Goal: Task Accomplishment & Management: Use online tool/utility

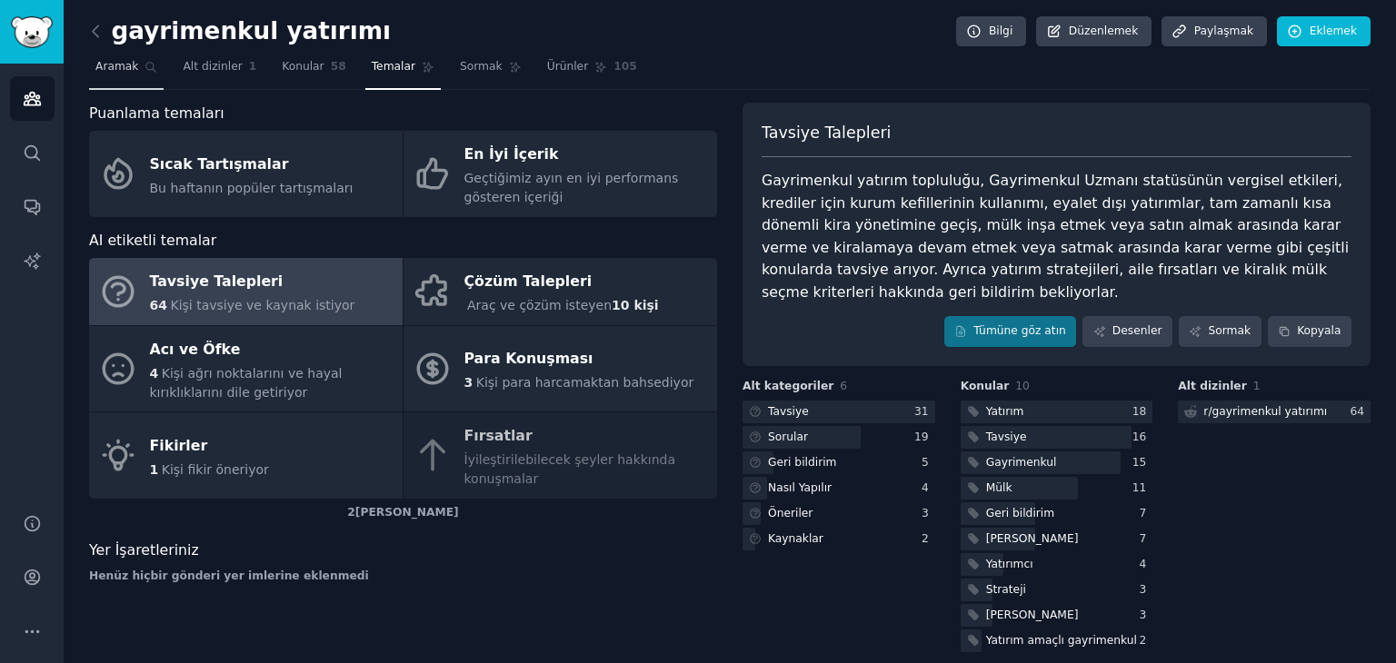
click at [122, 74] on span "Aramak" at bounding box center [116, 67] width 43 height 16
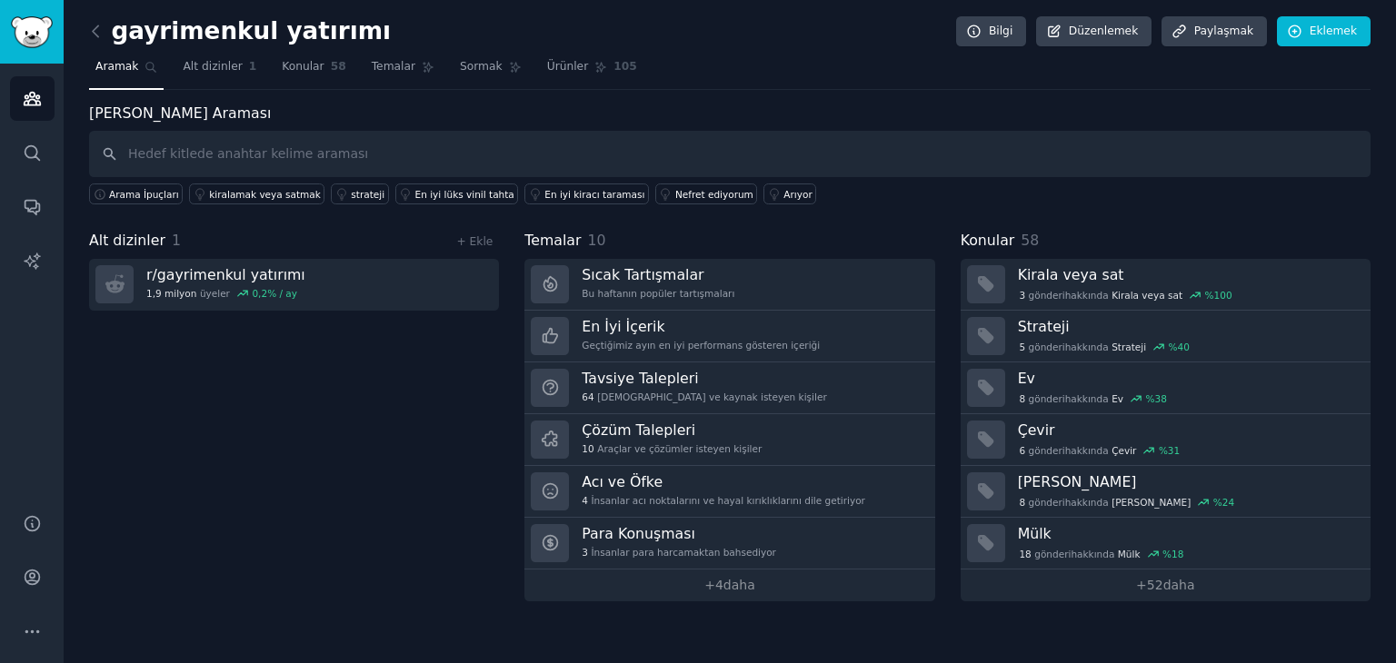
click at [258, 144] on input "text" at bounding box center [729, 154] width 1281 height 46
type input "n"
click at [15, 98] on link "İzleyiciler" at bounding box center [32, 98] width 45 height 45
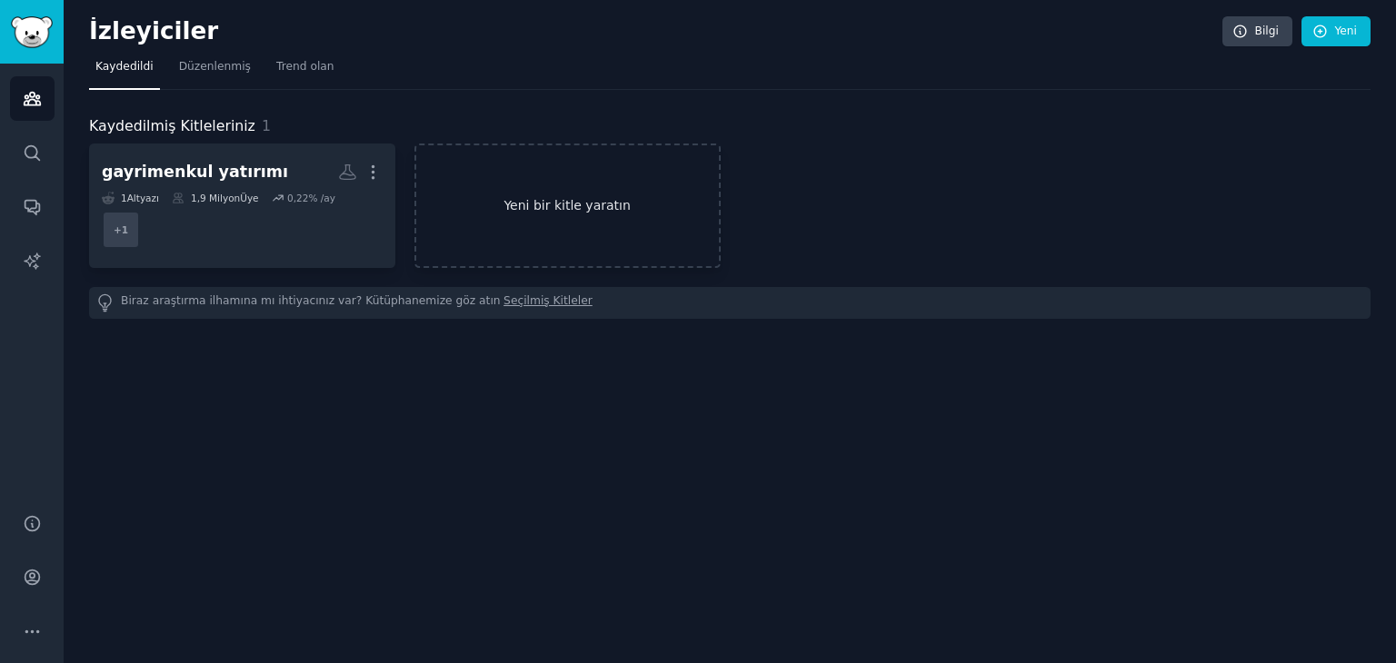
click at [550, 213] on font "Yeni bir kitle yaratın" at bounding box center [567, 205] width 303 height 19
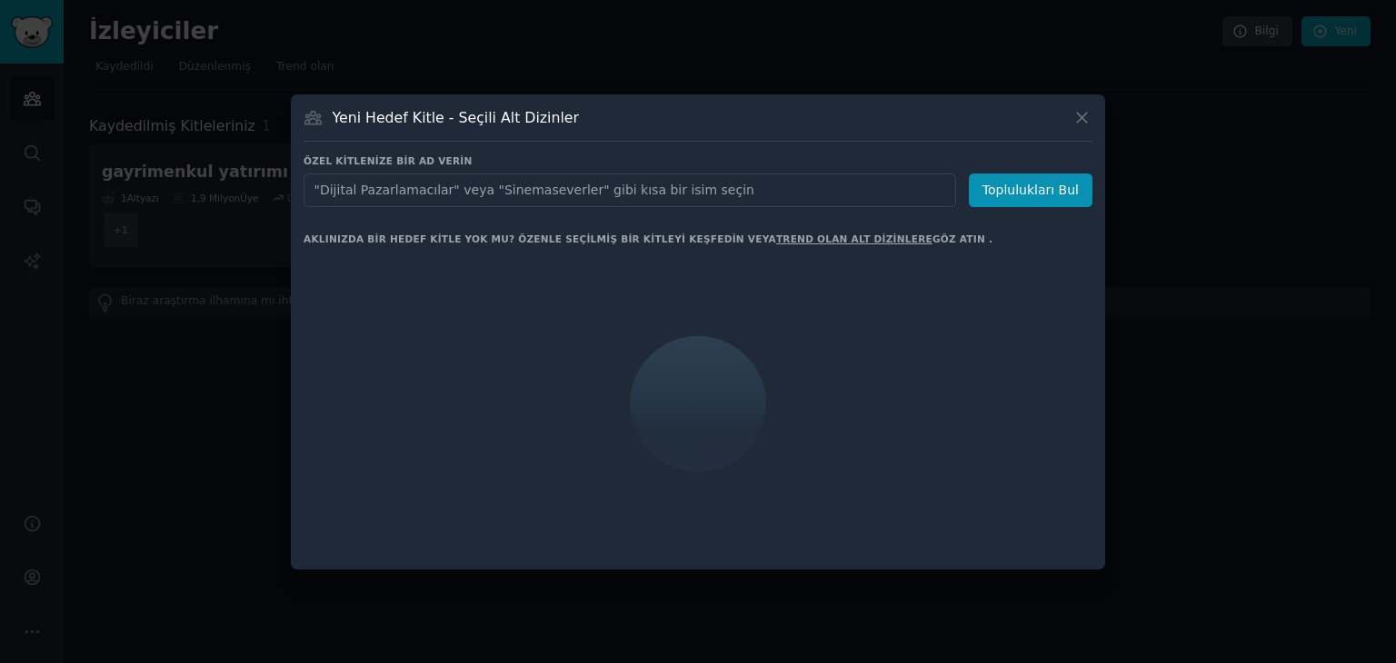
click at [465, 177] on input "text" at bounding box center [629, 191] width 652 height 34
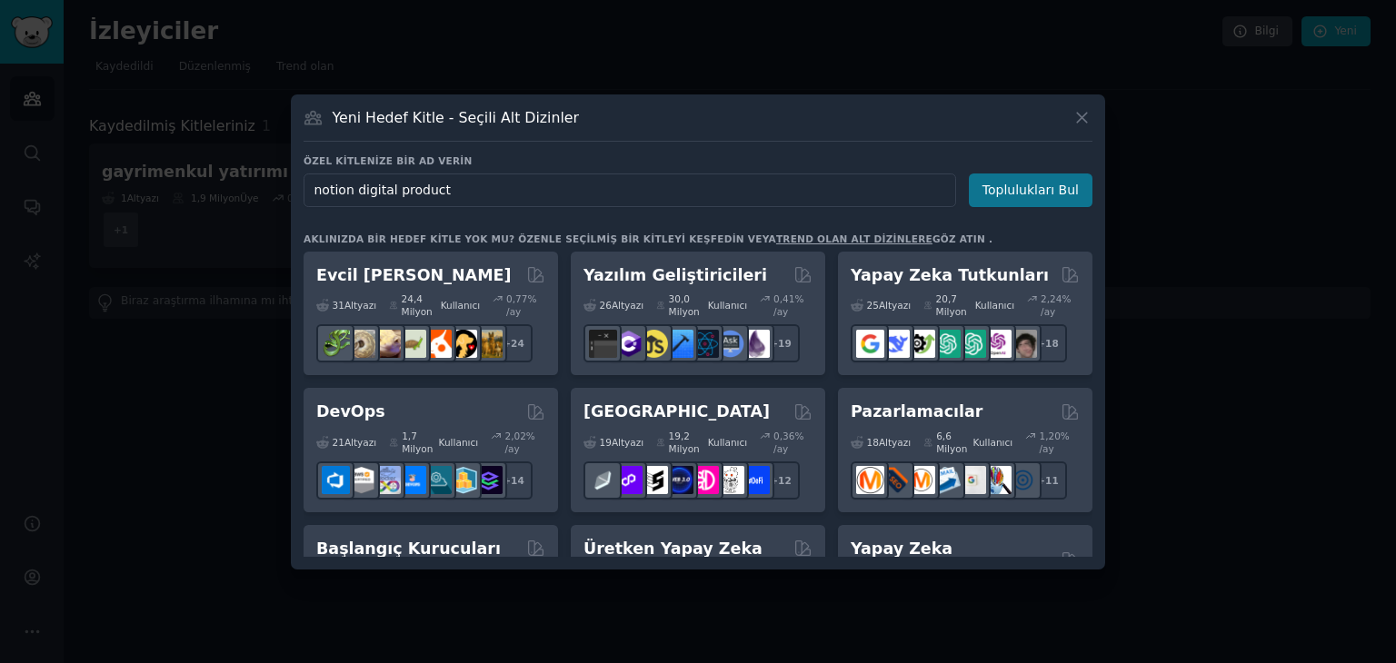
type input "notion digital product"
click at [1033, 195] on font "Toplulukları Bul" at bounding box center [1030, 190] width 96 height 15
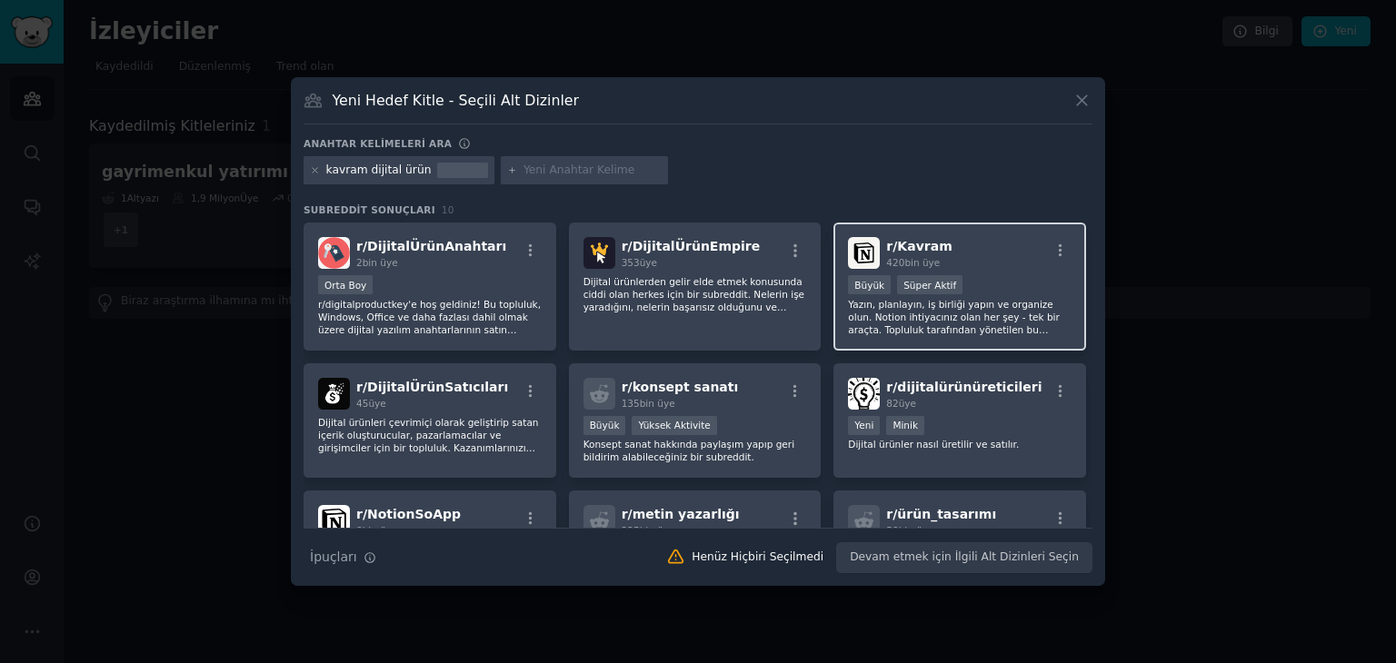
click at [955, 299] on font "Yazın, planlayın, iş birliği yapın ve organize olun. Notion ihtiyacınız olan he…" at bounding box center [959, 330] width 222 height 62
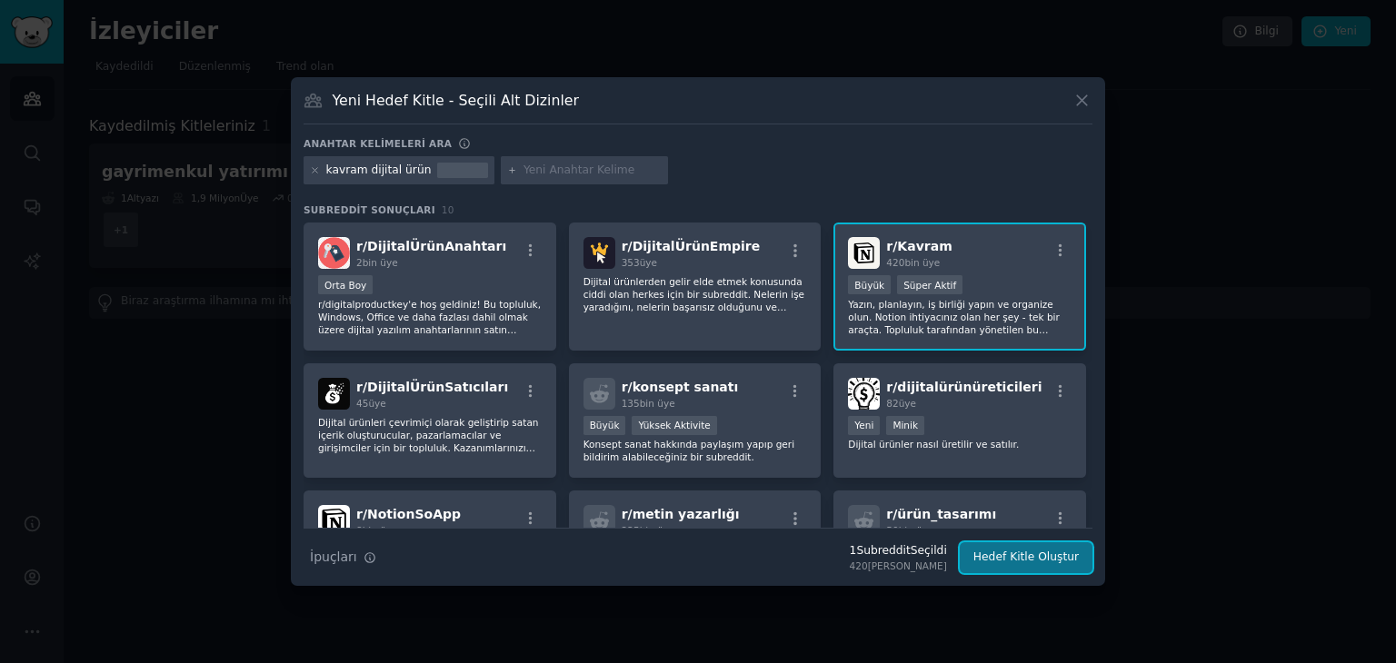
click at [1036, 551] on font "Hedef Kitle Oluştur" at bounding box center [1025, 557] width 105 height 13
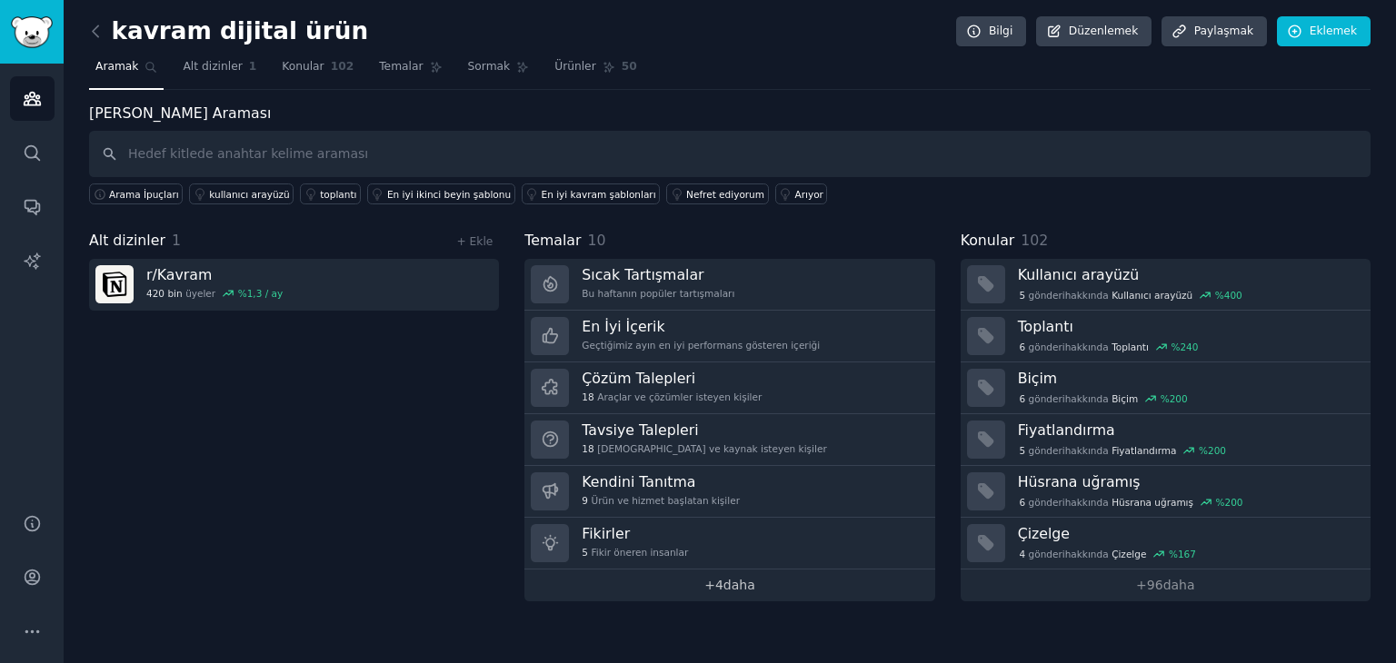
click at [735, 585] on font "daha" at bounding box center [739, 585] width 32 height 15
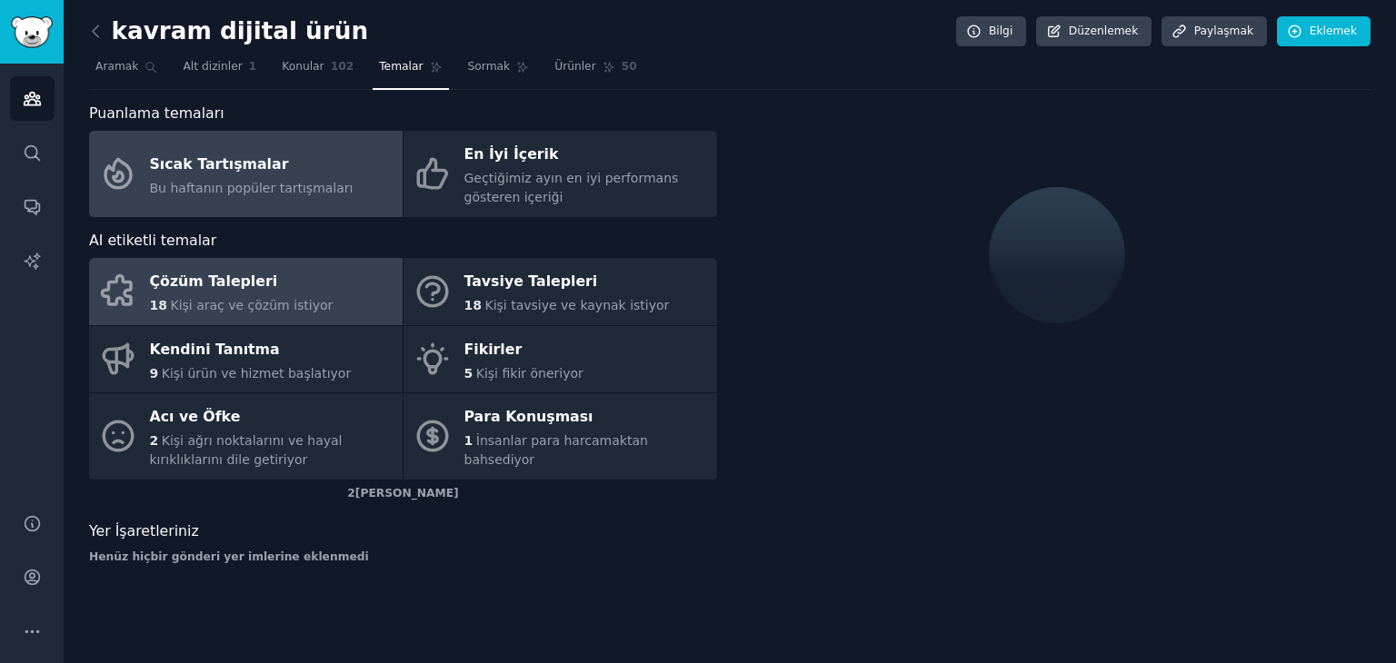
click at [194, 299] on font "Kişi araç ve çözüm istiyor" at bounding box center [251, 305] width 163 height 15
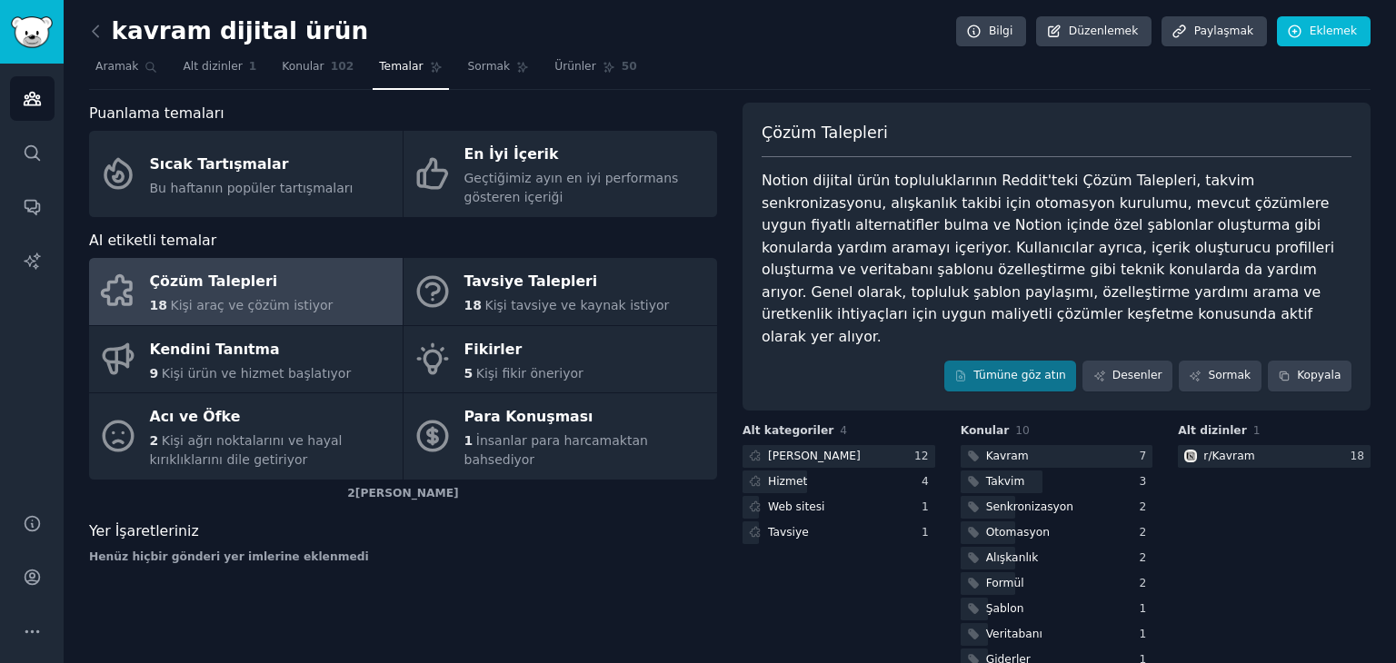
scroll to position [38, 0]
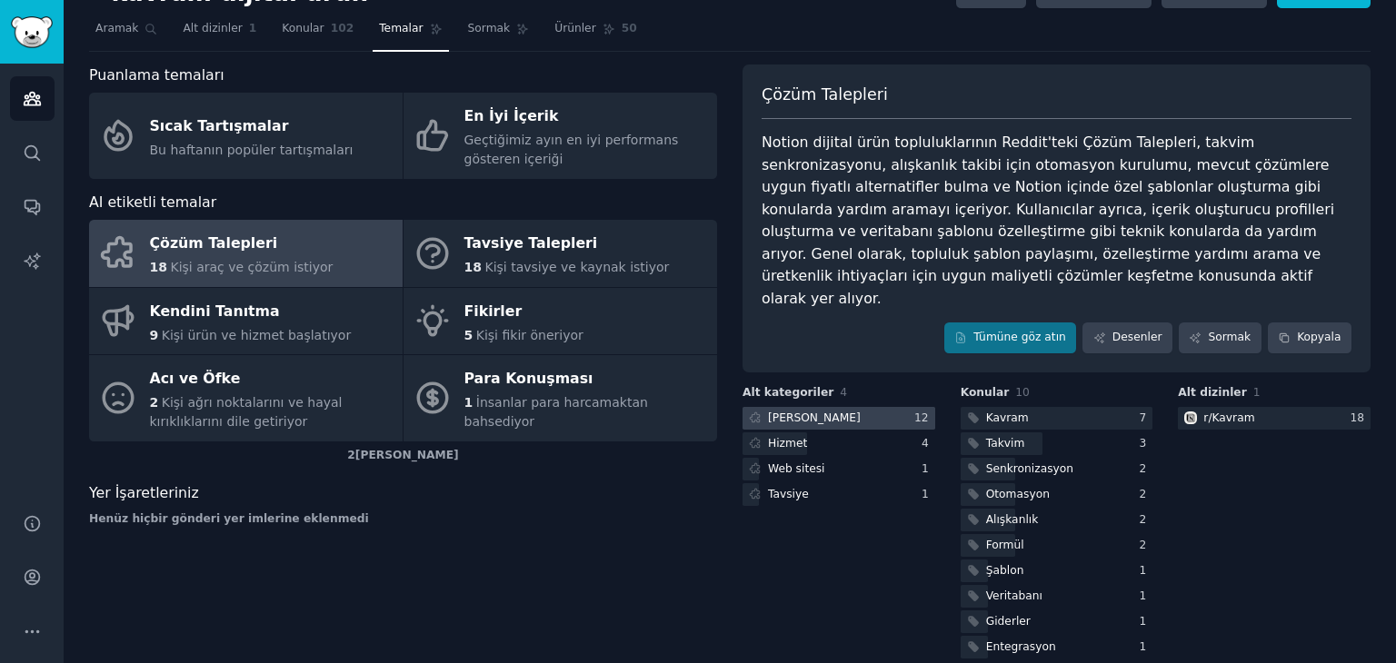
click at [797, 412] on font "[PERSON_NAME]" at bounding box center [814, 418] width 93 height 13
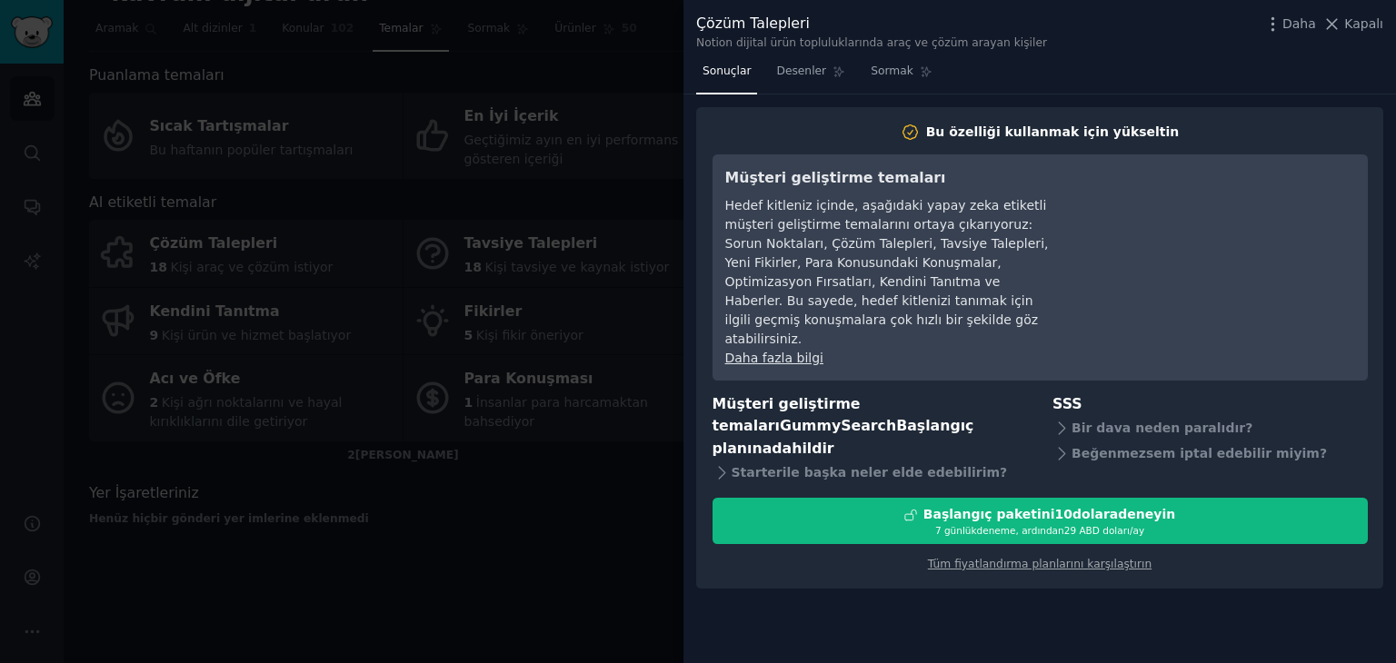
click at [619, 353] on div at bounding box center [698, 331] width 1396 height 663
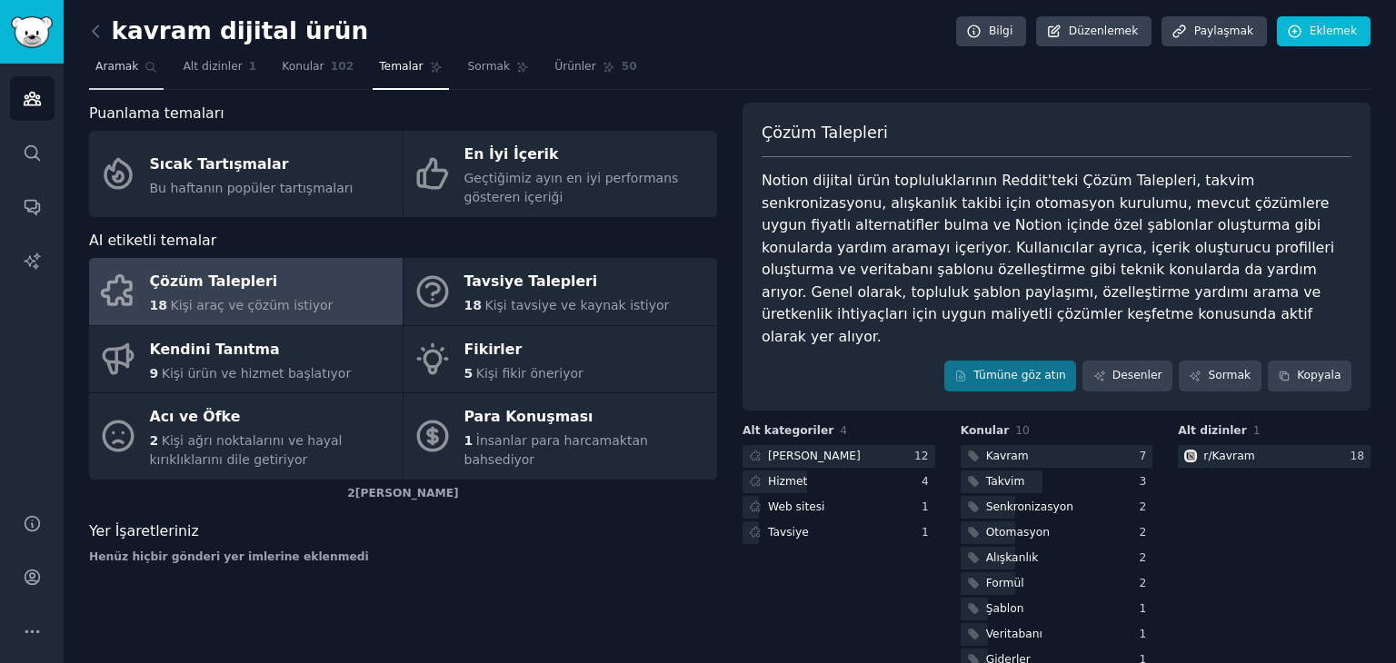
click at [122, 66] on font "Aramak" at bounding box center [116, 66] width 43 height 13
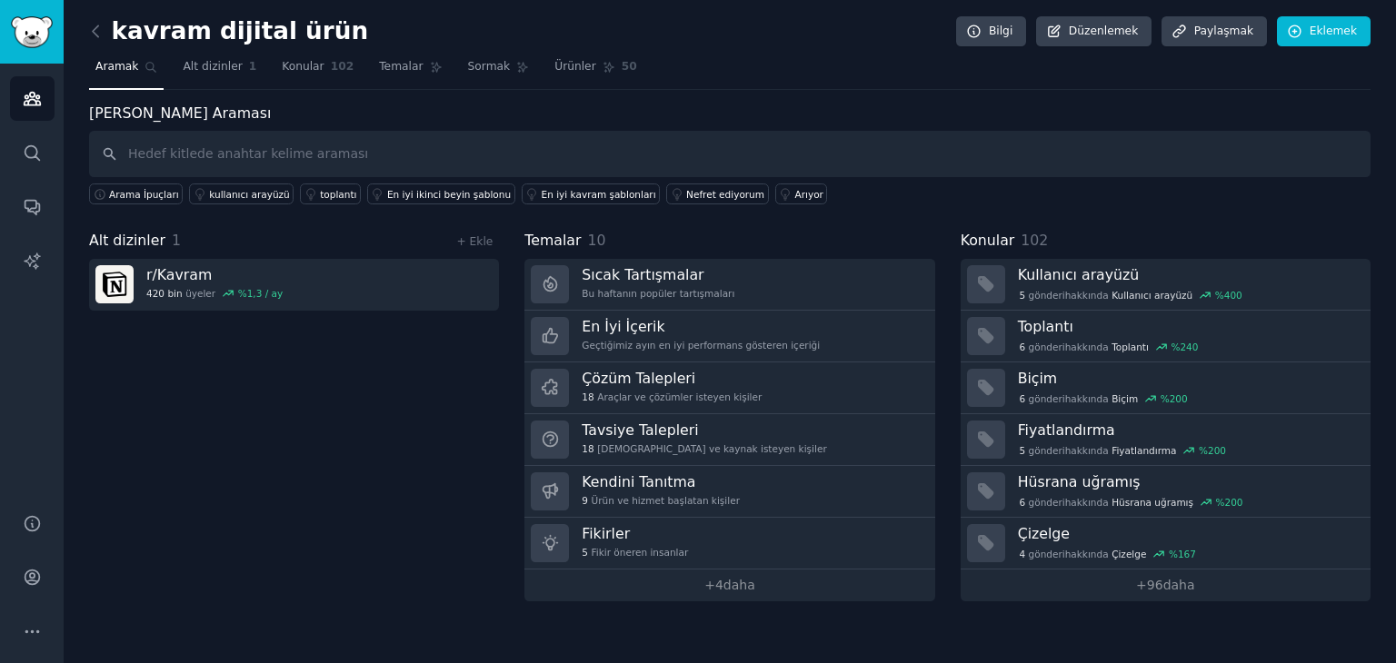
click at [193, 169] on input "text" at bounding box center [729, 154] width 1281 height 46
click at [193, 167] on input "text" at bounding box center [729, 154] width 1281 height 46
click at [92, 58] on link "Aramak" at bounding box center [126, 71] width 75 height 37
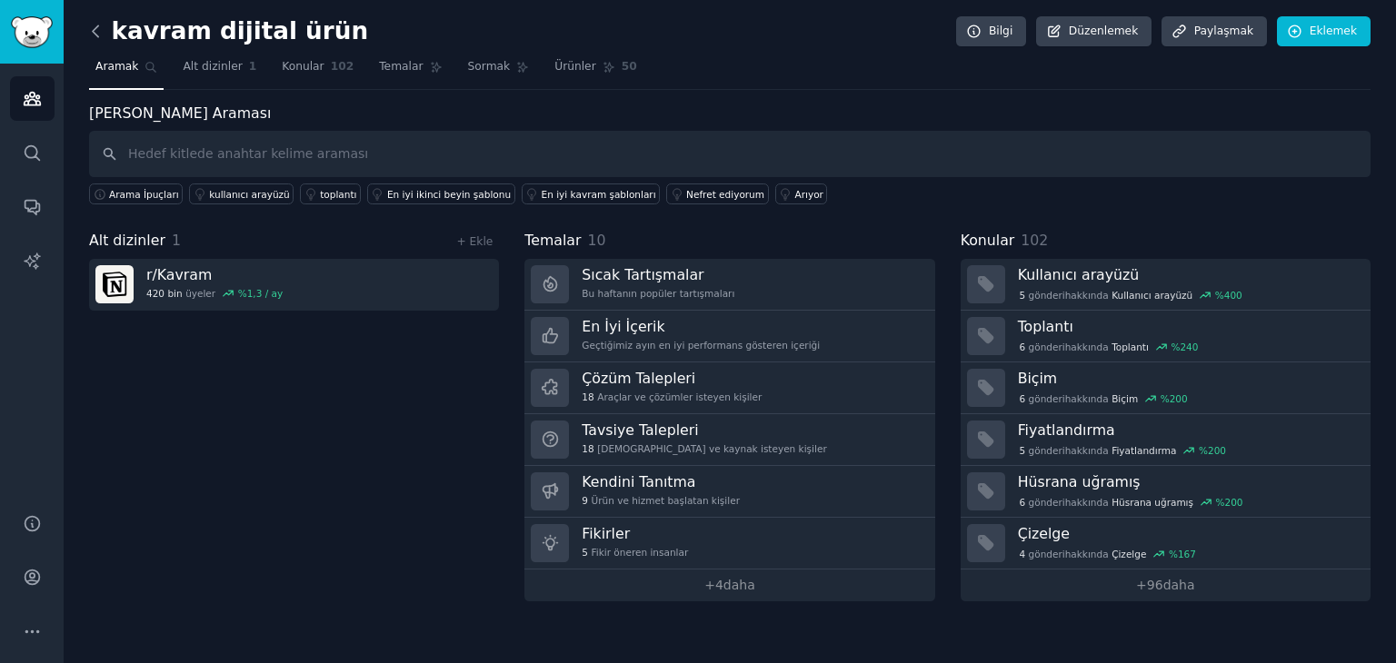
click at [92, 36] on icon at bounding box center [95, 31] width 19 height 19
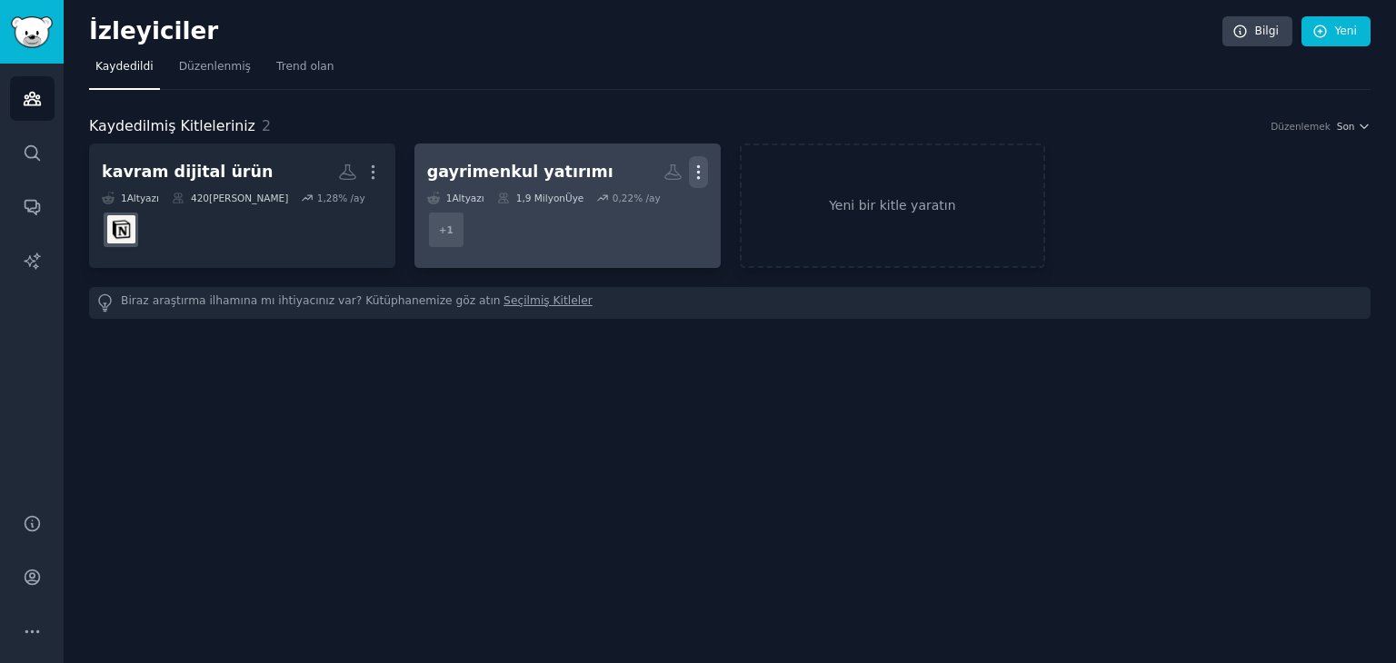
click at [698, 176] on icon "button" at bounding box center [698, 172] width 2 height 13
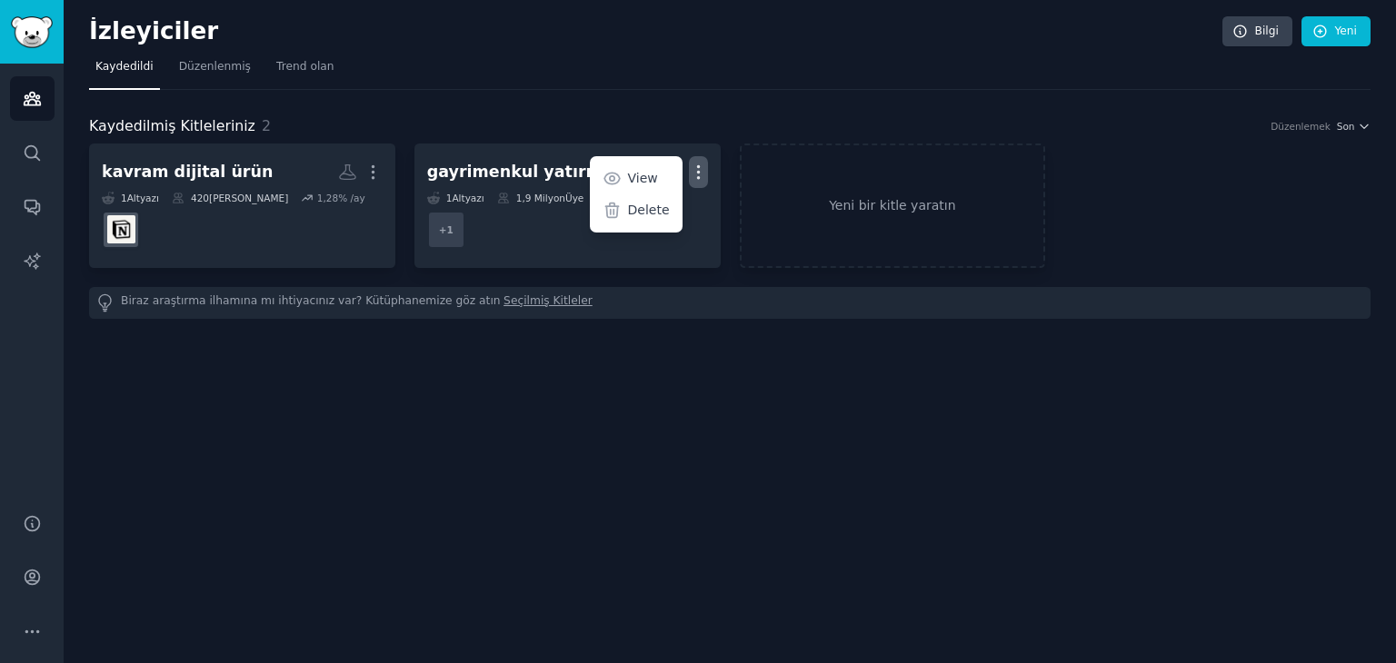
drag, startPoint x: 648, startPoint y: 212, endPoint x: 767, endPoint y: 95, distance: 167.1
click at [647, 212] on p "Delete" at bounding box center [649, 210] width 42 height 19
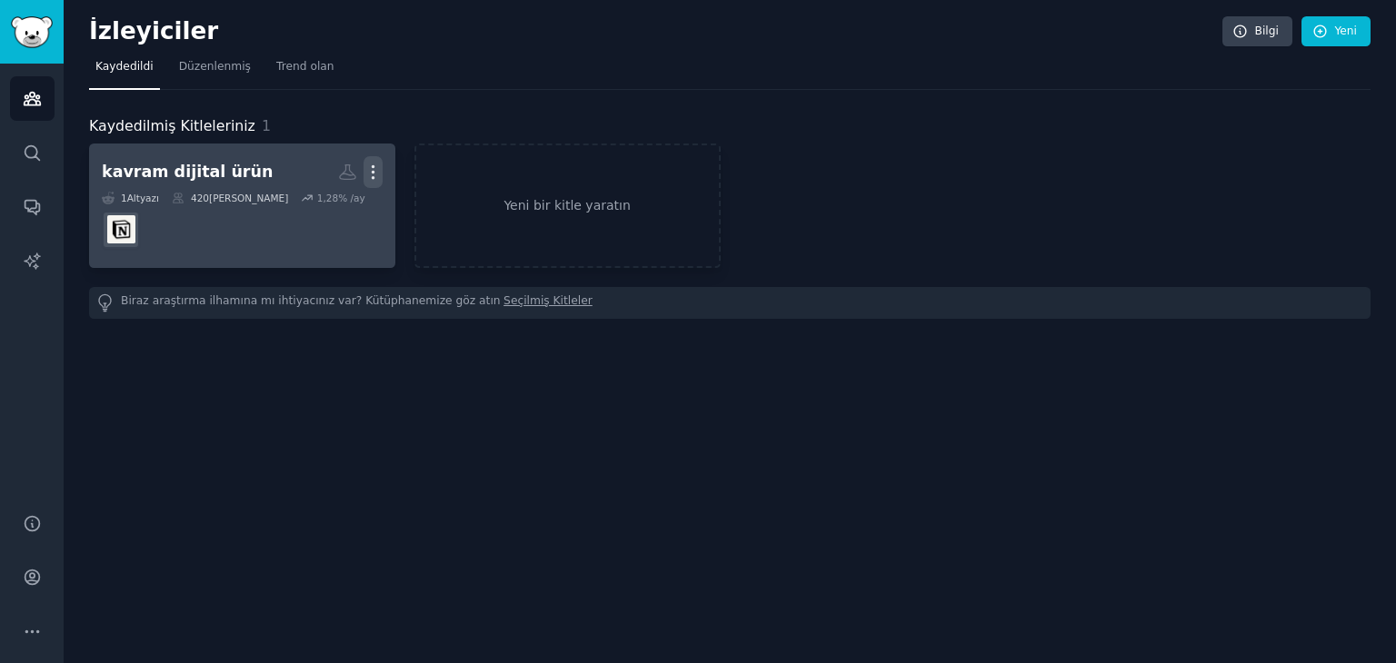
click at [374, 172] on icon "button" at bounding box center [372, 172] width 19 height 19
click at [325, 217] on p "Silmek" at bounding box center [323, 210] width 43 height 19
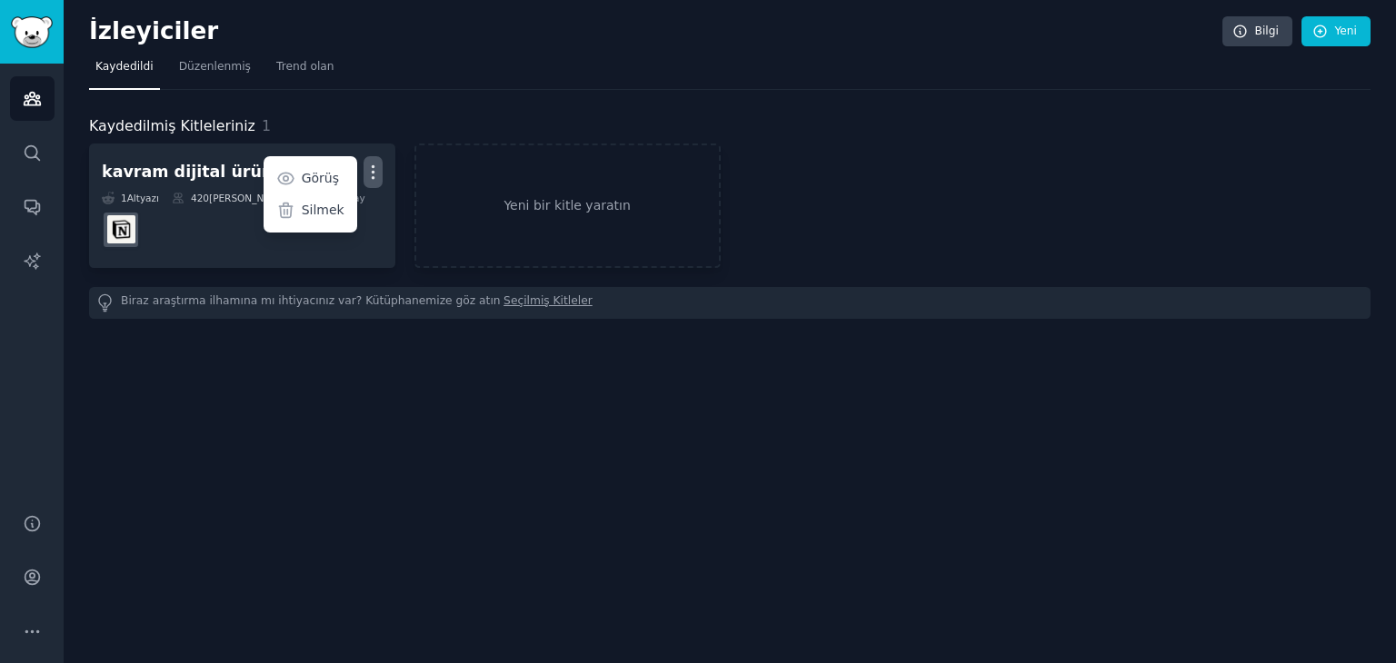
drag, startPoint x: 797, startPoint y: 248, endPoint x: 701, endPoint y: 273, distance: 98.5
click at [701, 273] on div "kavram dijital ürün Daha Görüş Silmek 1 Altyazı 420 bin Üye 1,28 % /ay Yeni bir…" at bounding box center [729, 231] width 1281 height 175
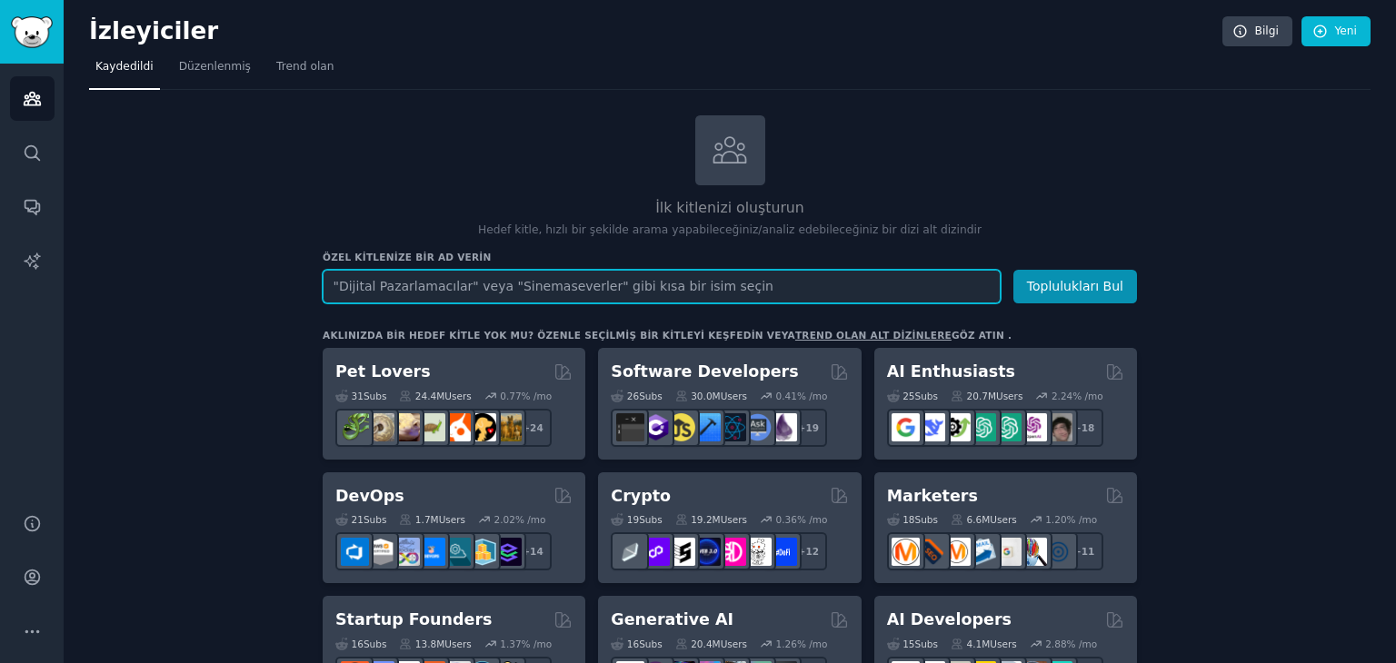
click at [416, 284] on input "text" at bounding box center [662, 287] width 678 height 34
paste input "wealth manifestation"
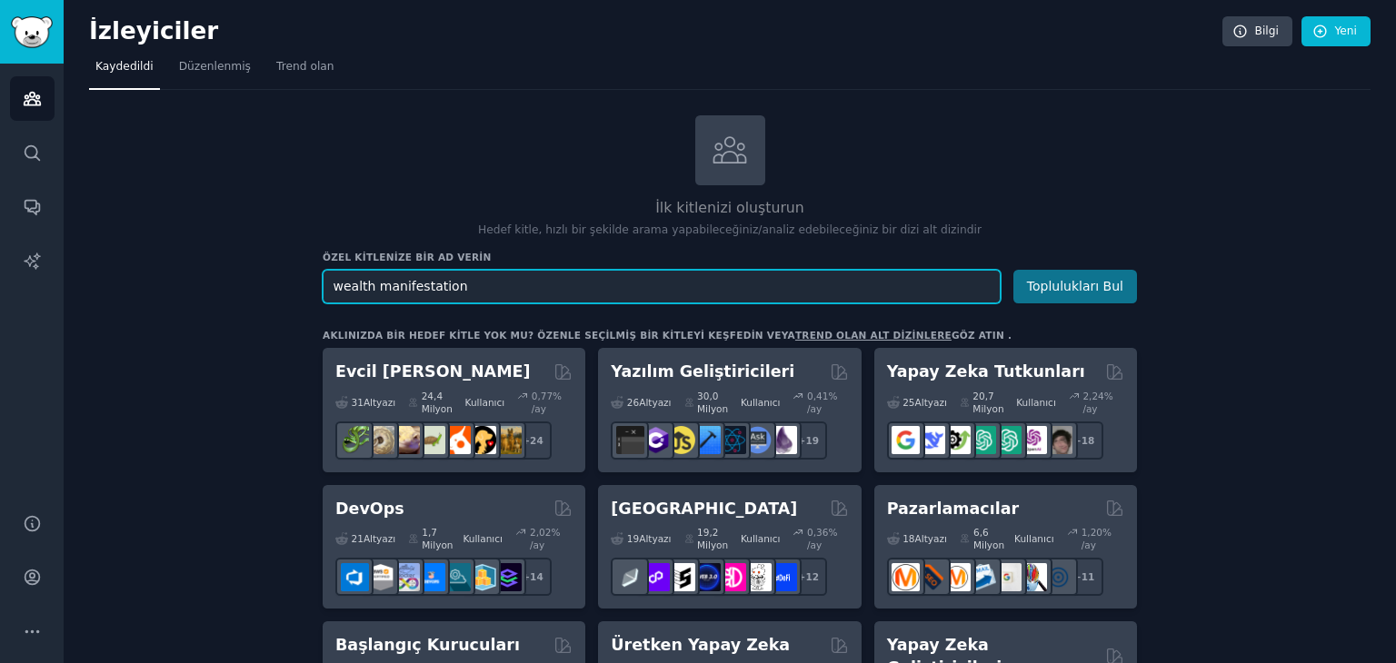
type input "wealth manifestation"
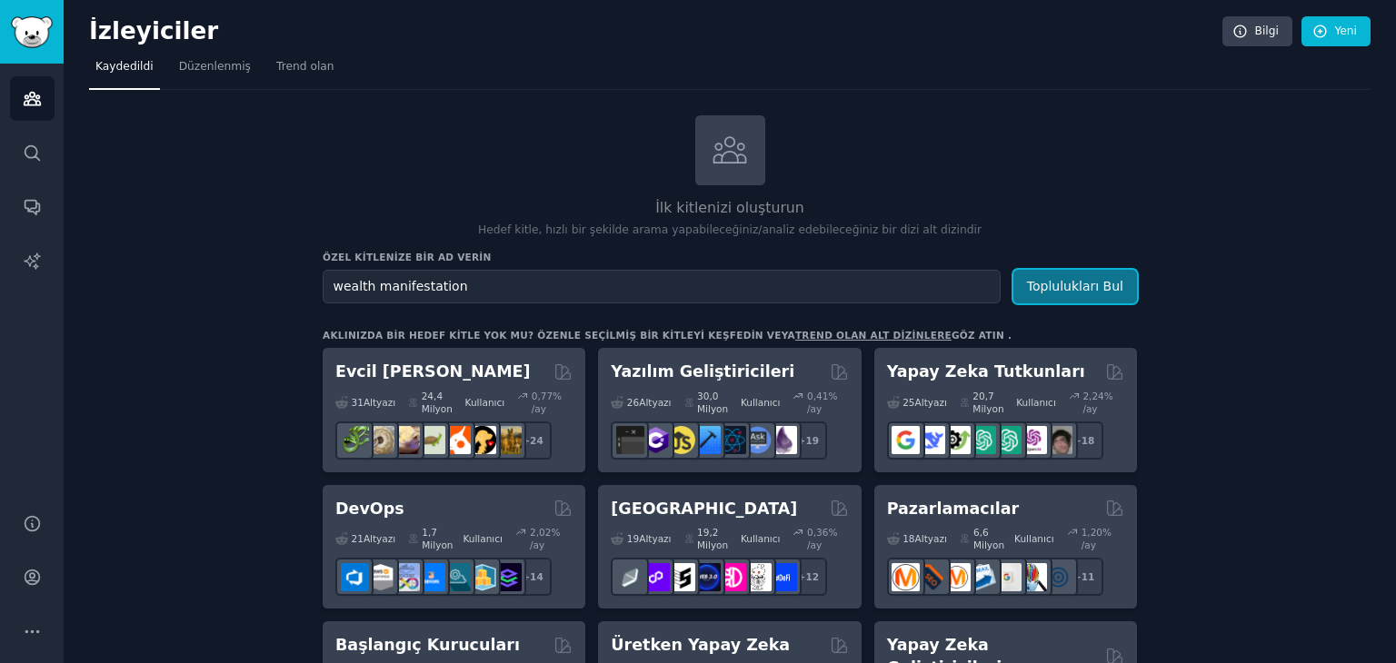
click at [1127, 284] on button "Toplulukları Bul" at bounding box center [1075, 287] width 124 height 34
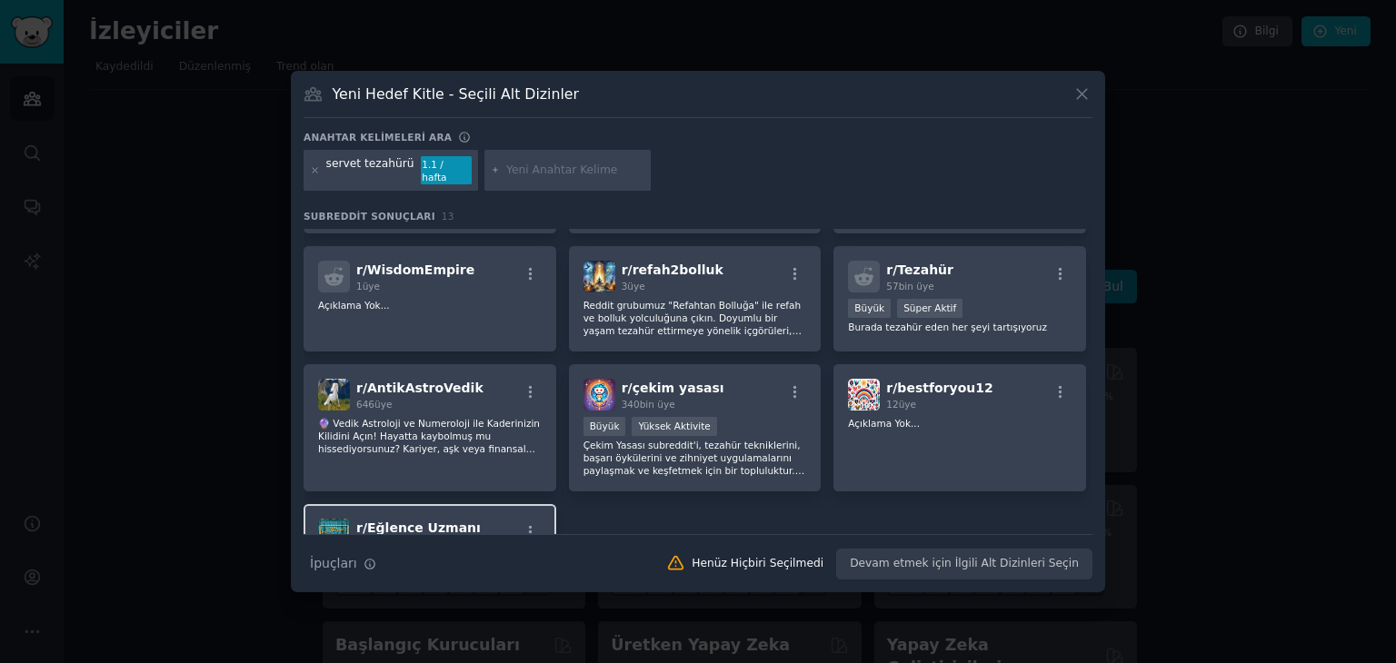
scroll to position [273, 0]
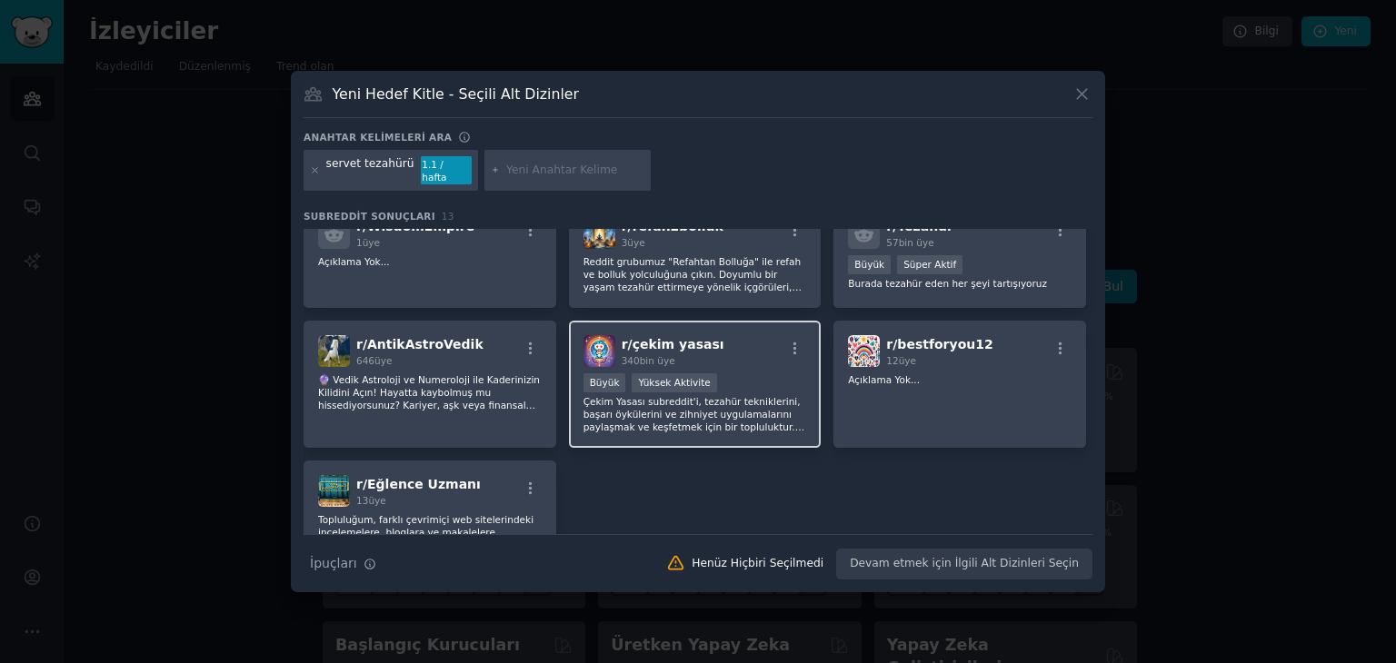
click at [751, 373] on div "Büyük Yüksek Aktivite" at bounding box center [695, 384] width 224 height 23
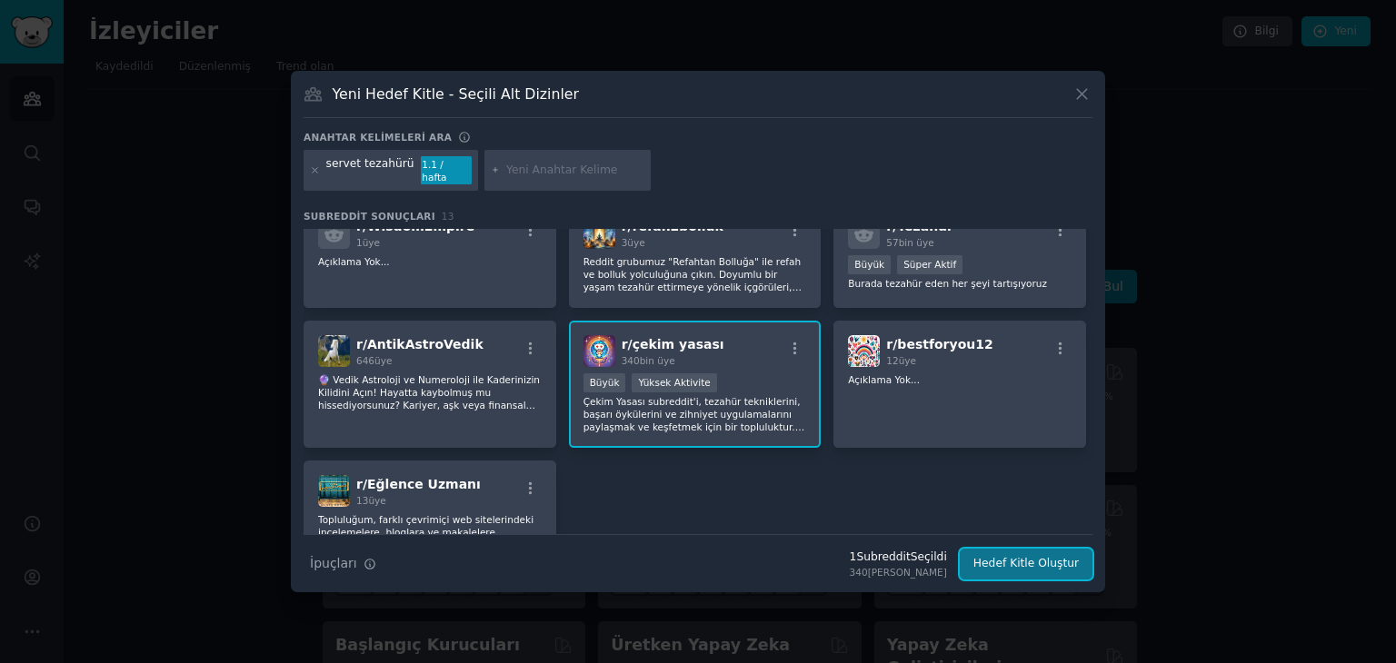
click at [1022, 561] on font "Hedef Kitle Oluştur" at bounding box center [1025, 563] width 105 height 13
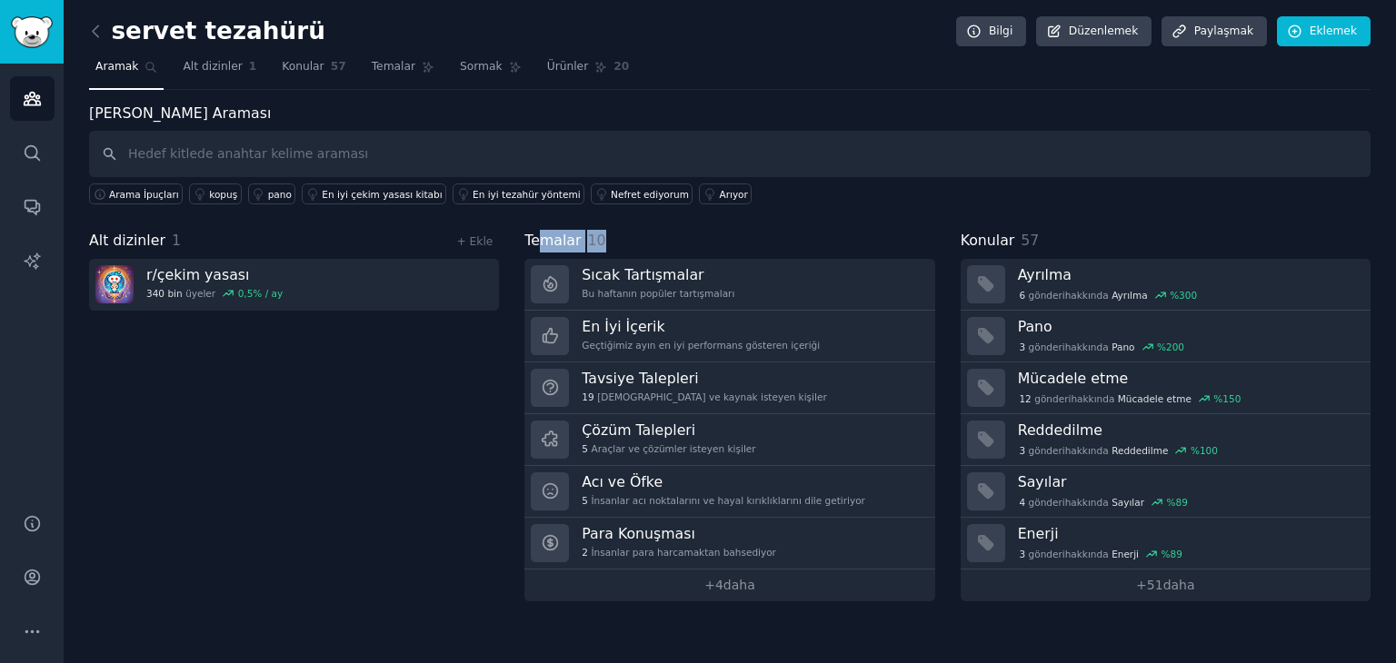
drag, startPoint x: 550, startPoint y: 244, endPoint x: 628, endPoint y: 247, distance: 78.2
click at [607, 247] on div "Temalar 10" at bounding box center [729, 241] width 410 height 23
click at [669, 247] on div "Temalar 10" at bounding box center [729, 241] width 410 height 23
click at [1170, 582] on font "daha" at bounding box center [1179, 585] width 32 height 15
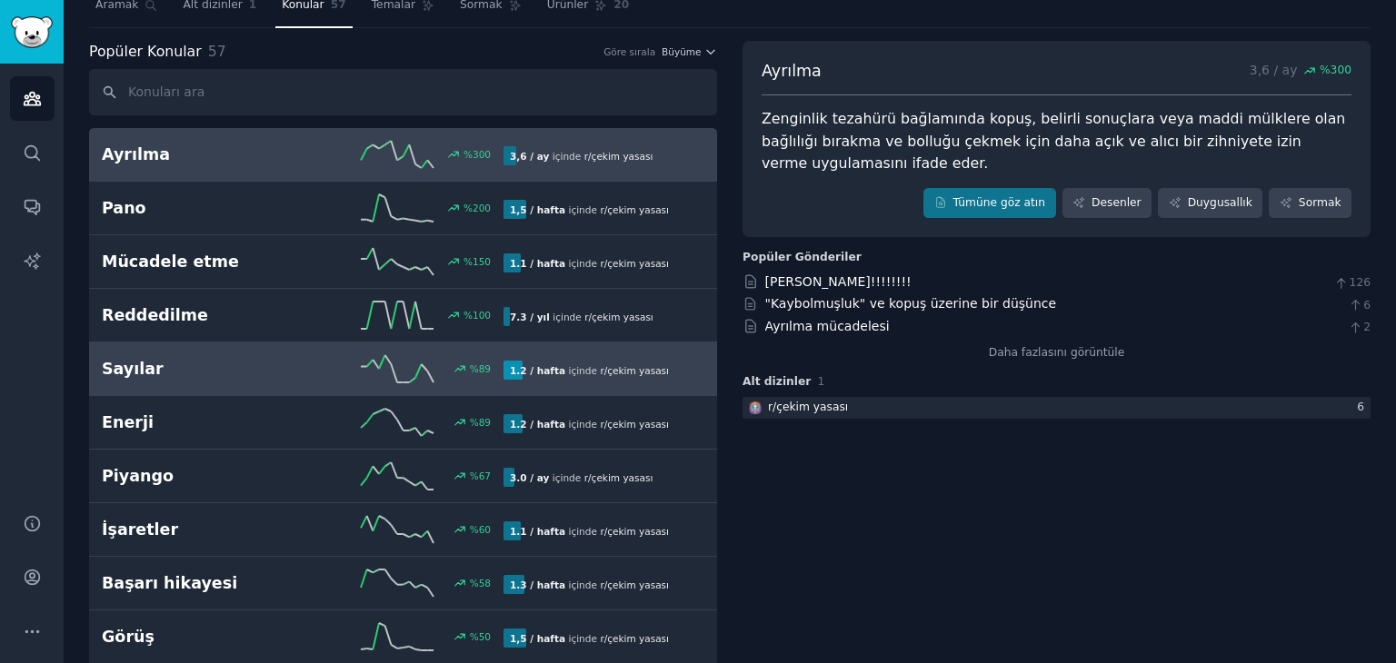
scroll to position [91, 0]
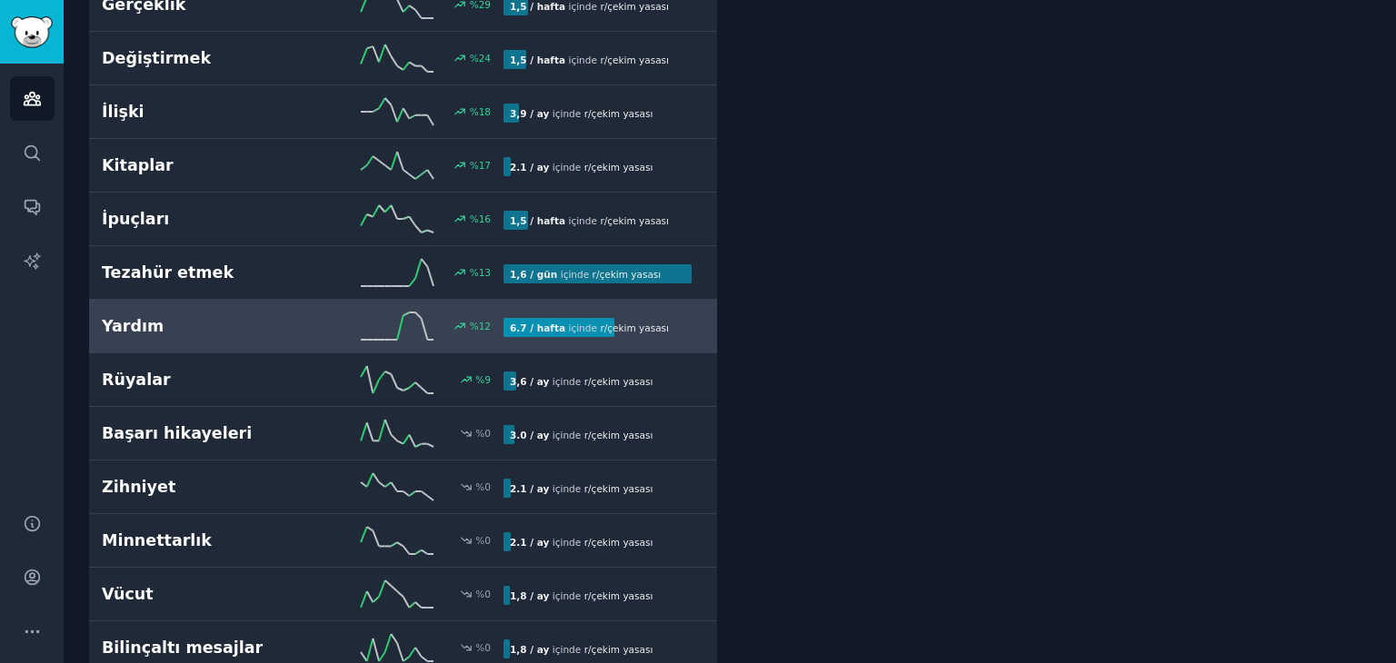
click at [240, 315] on h2 "Yardım" at bounding box center [202, 326] width 201 height 23
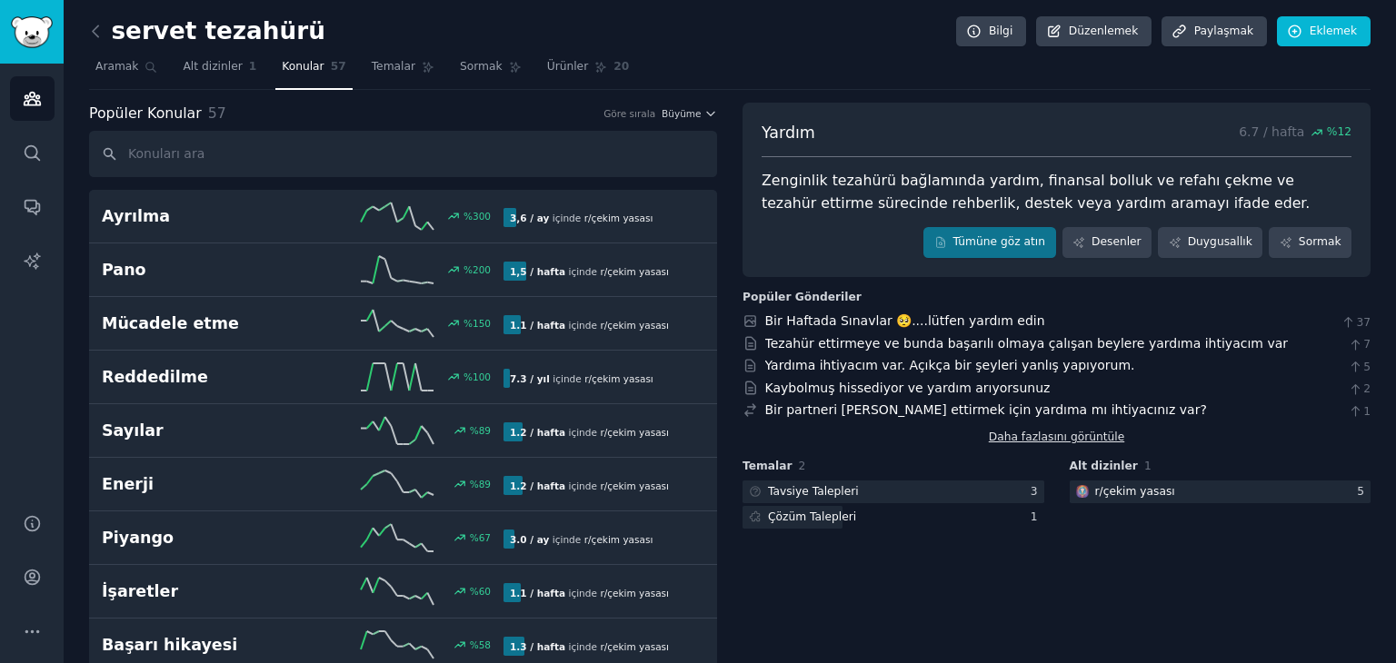
click at [1050, 434] on font "Daha fazlasını görüntüle" at bounding box center [1056, 437] width 135 height 13
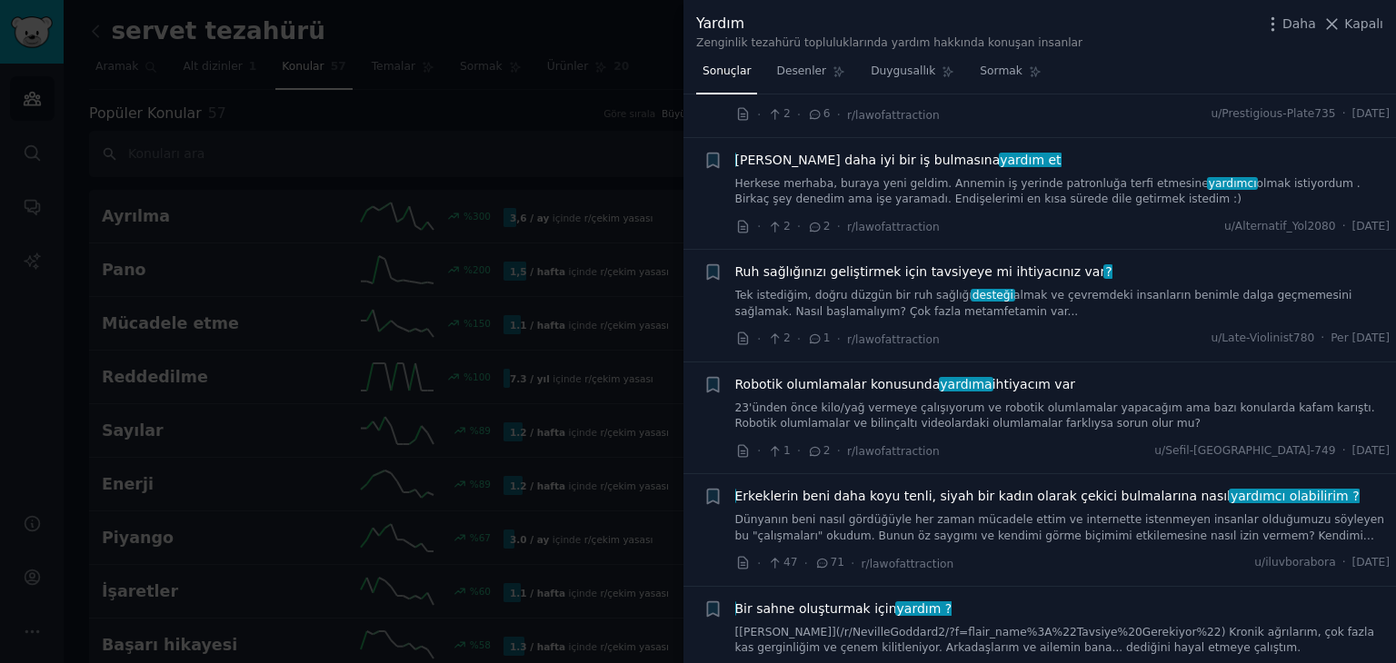
scroll to position [2363, 0]
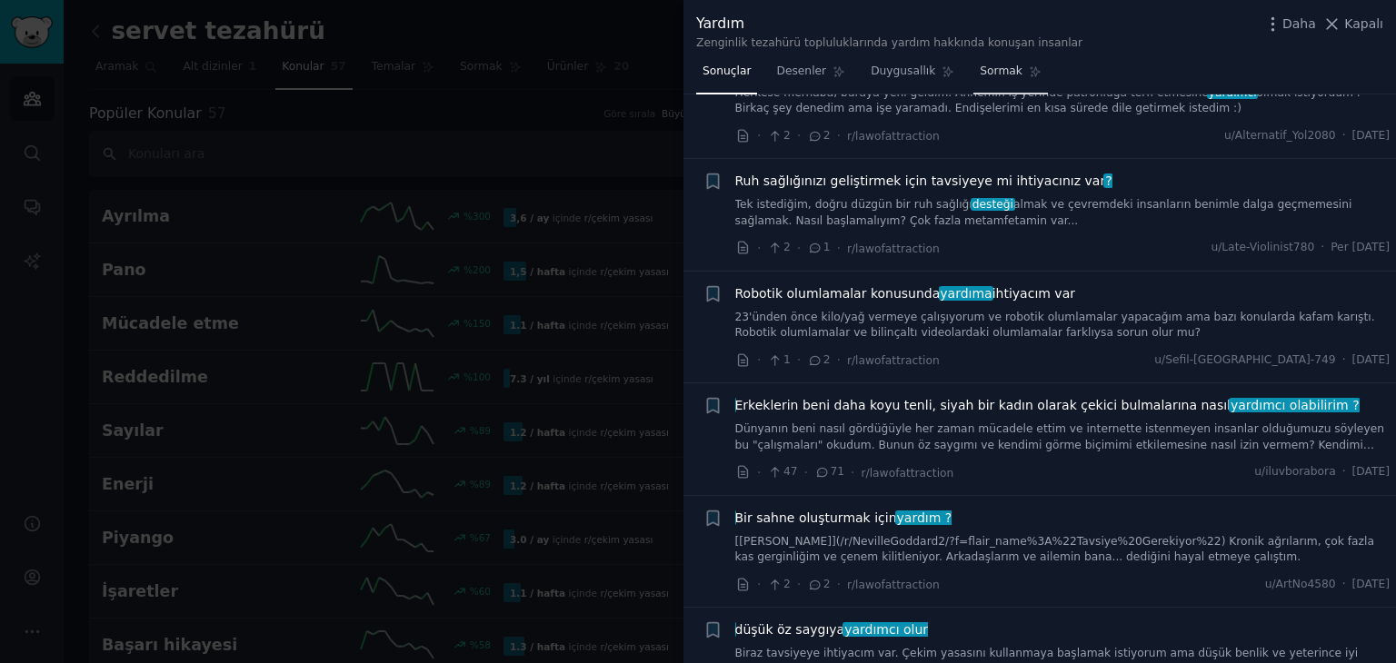
click at [990, 67] on font "Sormak" at bounding box center [1001, 71] width 43 height 13
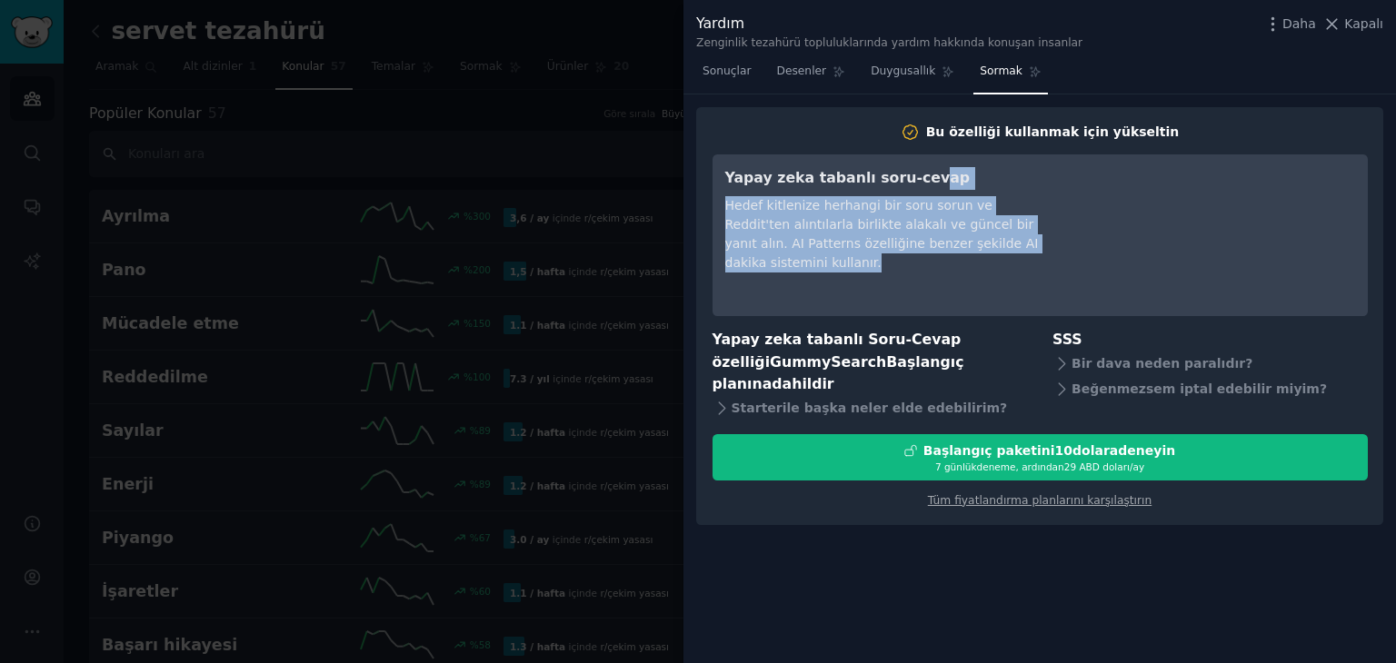
drag, startPoint x: 1059, startPoint y: 237, endPoint x: 930, endPoint y: 180, distance: 140.3
click at [910, 168] on div "Yapay zeka tabanlı soru-cevap Hedef kitlenize herhangi bir soru sorun ve Reddit…" at bounding box center [1040, 235] width 630 height 136
click at [895, 71] on font "Duygusallık" at bounding box center [902, 71] width 65 height 13
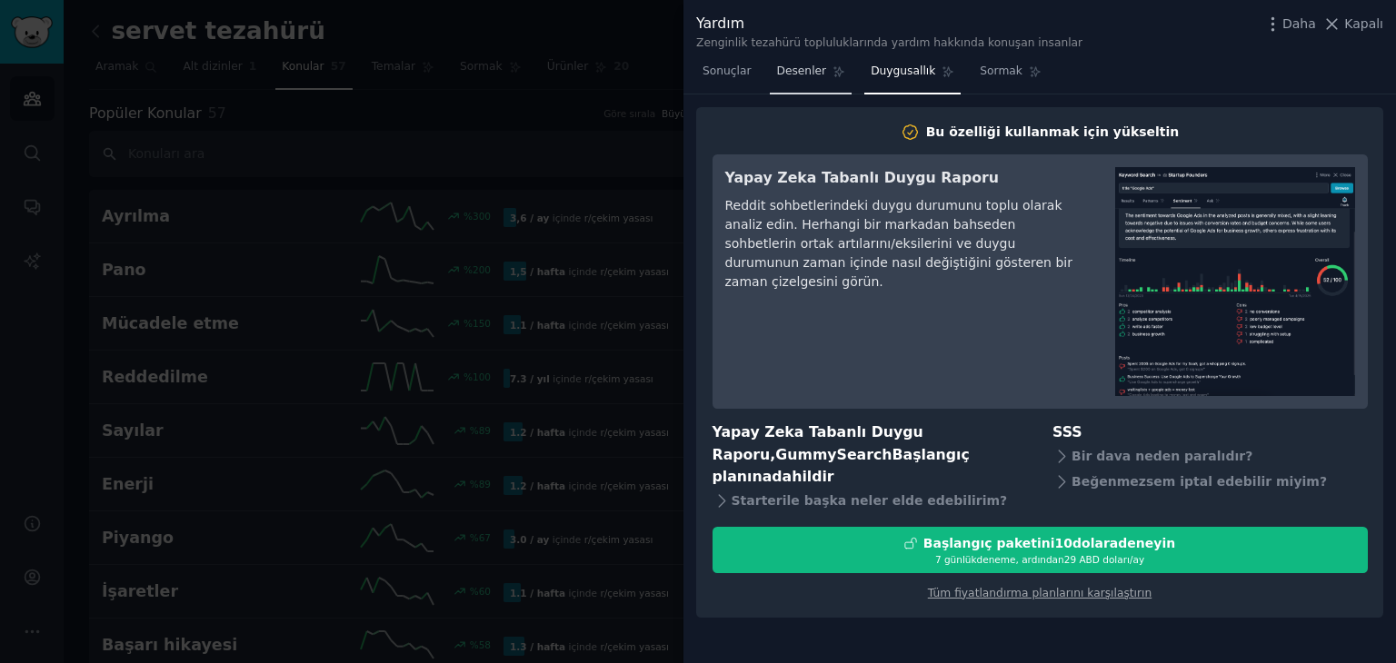
click at [811, 65] on font "Desenler" at bounding box center [801, 71] width 50 height 13
